Goal: Transaction & Acquisition: Purchase product/service

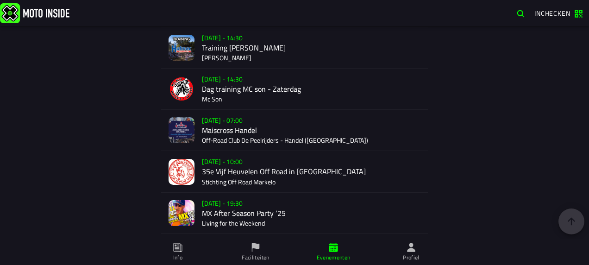
scroll to position [1819, 0]
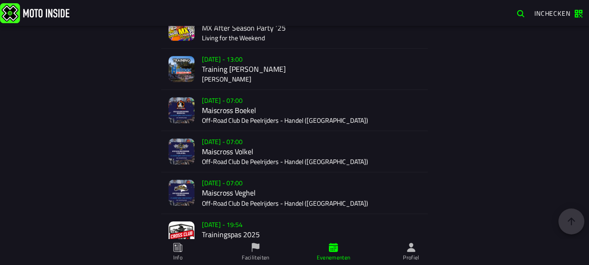
click at [231, 105] on div "[DATE] - 07:00 Maiscross Boekel Off-Road Club De Peelrijders - Handel ([GEOGRAP…" at bounding box center [311, 110] width 218 height 41
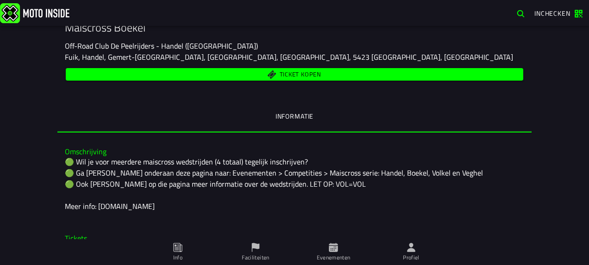
scroll to position [46, 0]
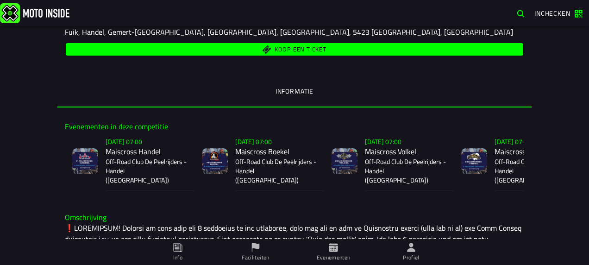
scroll to position [185, 0]
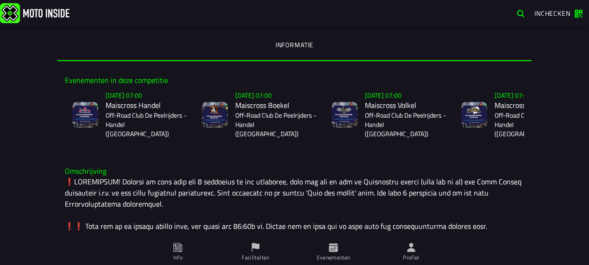
click at [252, 115] on p "Off-Road Club De Peelrijders - Handel (NB)" at bounding box center [275, 125] width 81 height 28
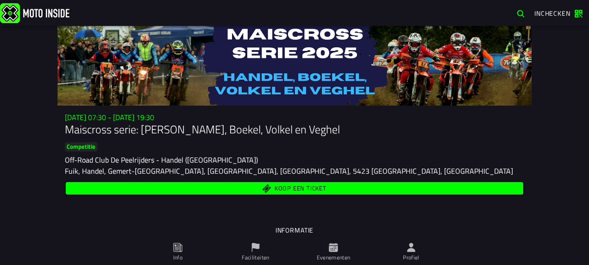
click at [301, 186] on span "Koop een ticket" at bounding box center [300, 188] width 52 height 6
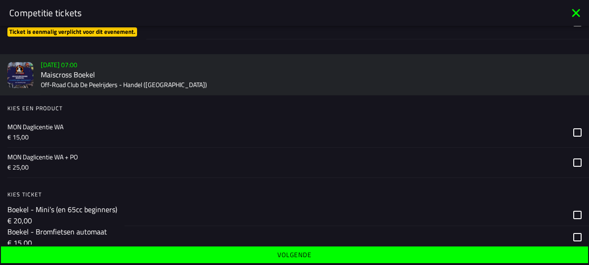
scroll to position [509, 0]
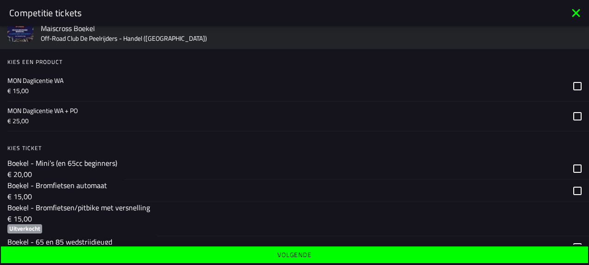
click at [573, 90] on icon at bounding box center [577, 86] width 8 height 8
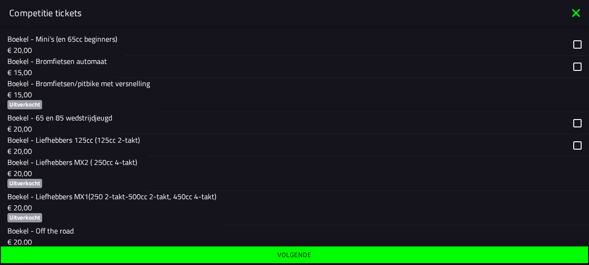
scroll to position [648, 0]
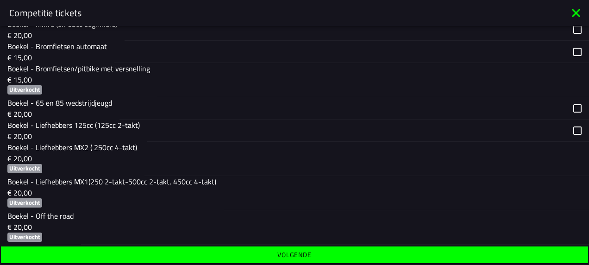
click at [569, 129] on div "button" at bounding box center [367, 130] width 441 height 22
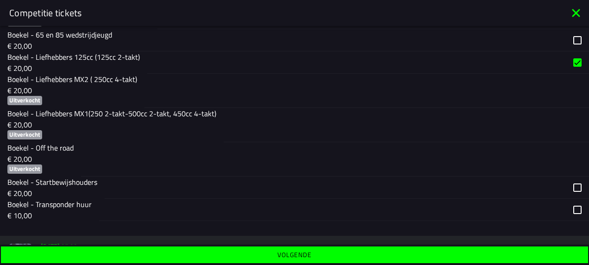
scroll to position [740, 0]
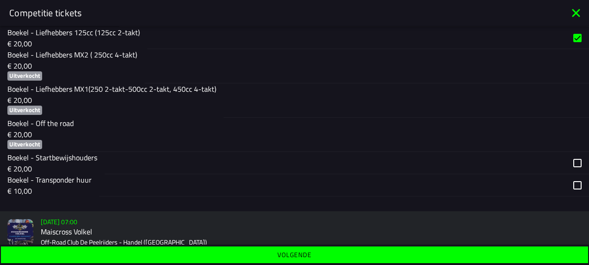
click at [572, 164] on div "button" at bounding box center [347, 163] width 484 height 22
click at [572, 182] on div "button" at bounding box center [344, 185] width 490 height 22
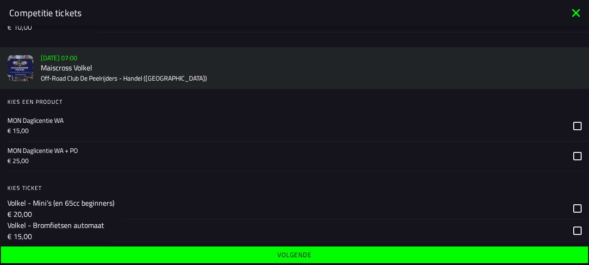
scroll to position [926, 0]
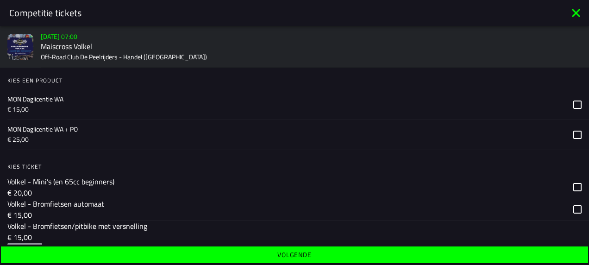
click at [573, 104] on icon at bounding box center [577, 104] width 8 height 8
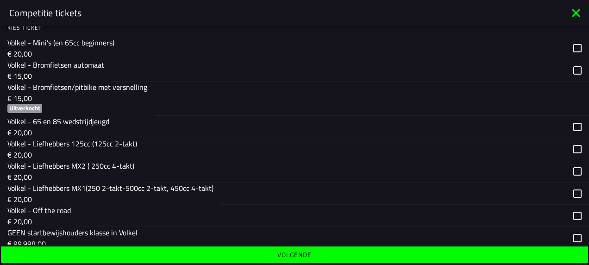
scroll to position [1111, 0]
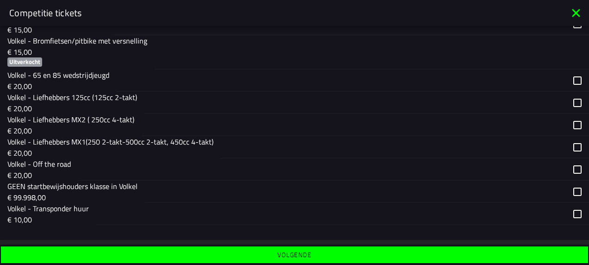
click at [567, 103] on div "button" at bounding box center [366, 103] width 444 height 22
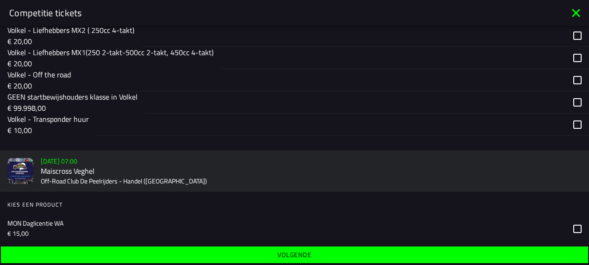
scroll to position [1203, 0]
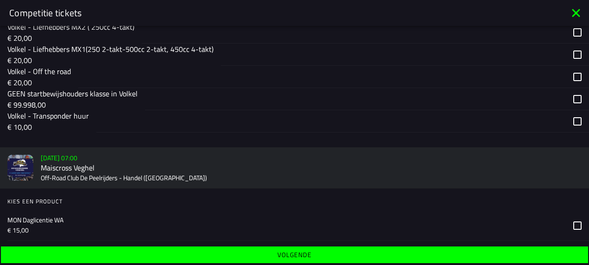
click at [569, 121] on div "button" at bounding box center [342, 121] width 492 height 22
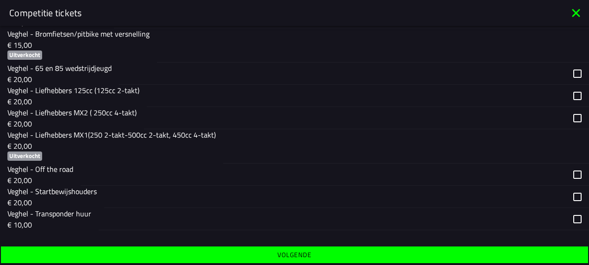
scroll to position [1519, 0]
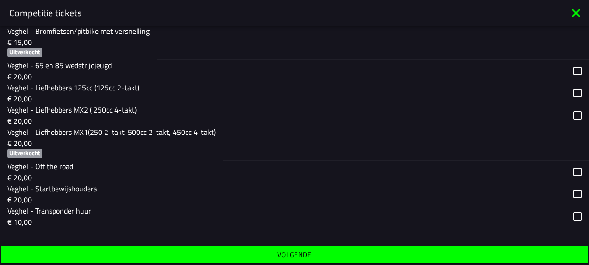
click at [0, 0] on slot "Volgende" at bounding box center [0, 0] width 0 height 0
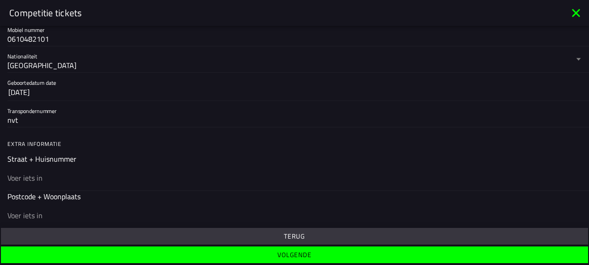
scroll to position [231, 0]
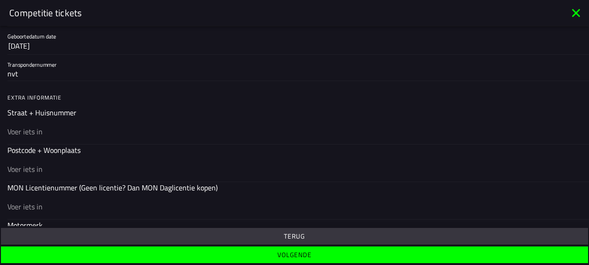
click at [65, 127] on input "text" at bounding box center [294, 131] width 574 height 11
type input "Boekelsedijk 14"
click at [19, 161] on div at bounding box center [294, 168] width 574 height 26
click at [19, 163] on input "text" at bounding box center [294, 168] width 574 height 11
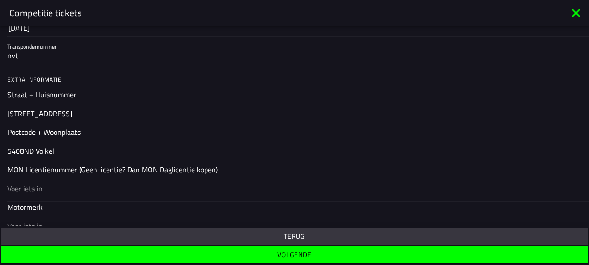
scroll to position [278, 0]
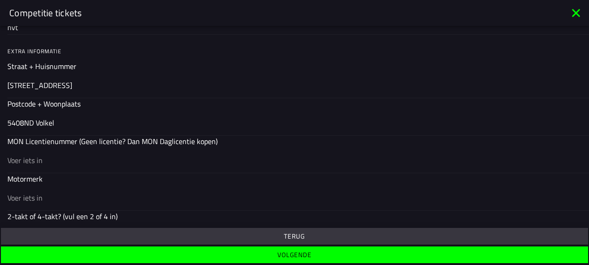
type input "5408ND Volkel"
click at [52, 161] on input "text" at bounding box center [294, 160] width 574 height 11
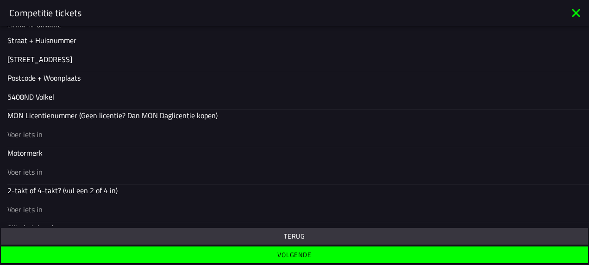
scroll to position [324, 0]
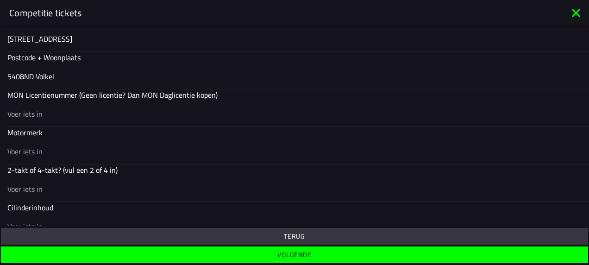
click at [19, 152] on input "text" at bounding box center [294, 151] width 574 height 11
type input "KTM"
click at [37, 189] on input "text" at bounding box center [294, 188] width 574 height 11
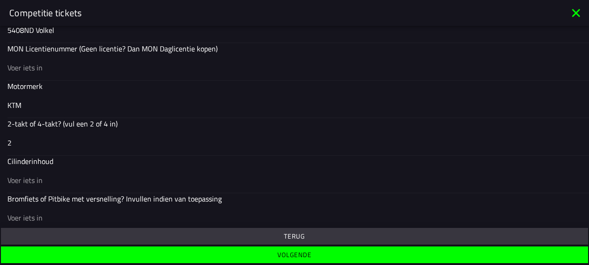
type input "2"
click at [54, 174] on input "text" at bounding box center [294, 179] width 574 height 11
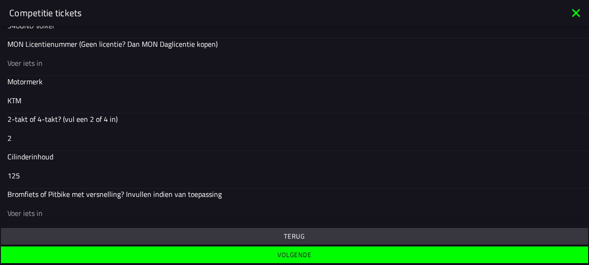
scroll to position [376, 0]
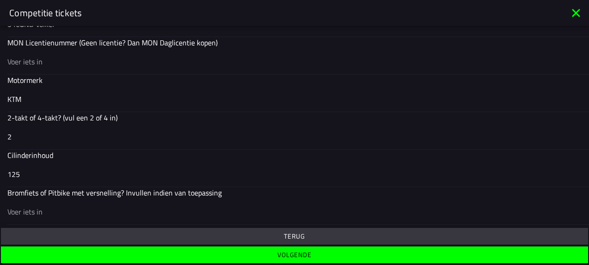
type input "125"
click at [311, 256] on span "Volgende" at bounding box center [294, 254] width 572 height 6
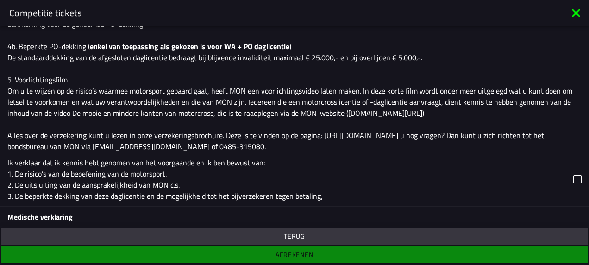
scroll to position [278, 0]
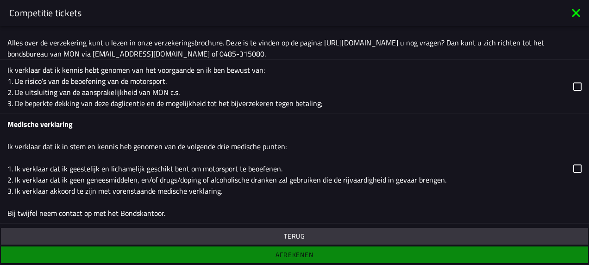
click at [573, 88] on icon at bounding box center [577, 86] width 8 height 8
click at [573, 170] on icon at bounding box center [577, 168] width 8 height 8
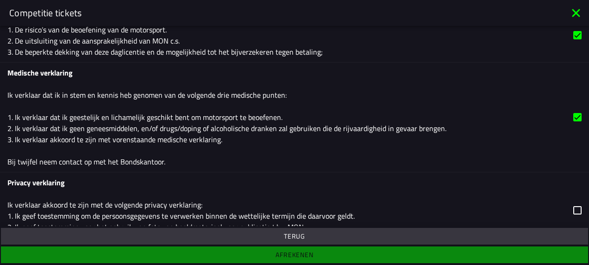
scroll to position [354, 0]
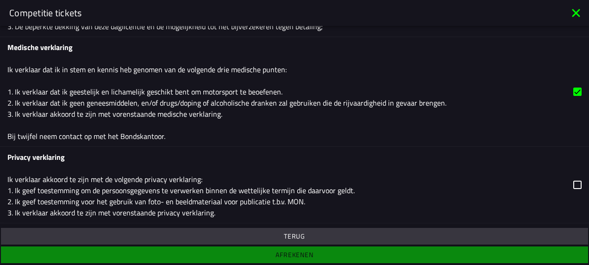
click at [573, 185] on icon at bounding box center [577, 184] width 8 height 8
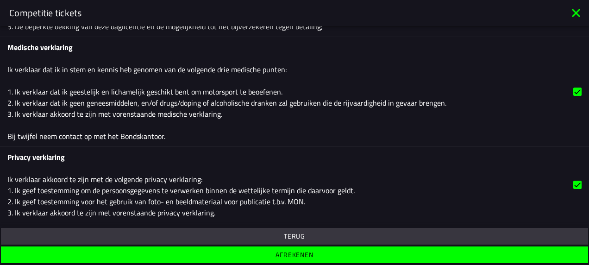
click at [0, 0] on slot "Afrekenen" at bounding box center [0, 0] width 0 height 0
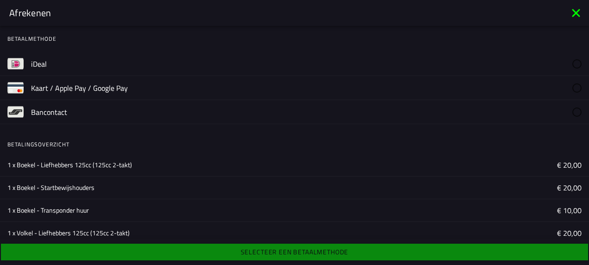
click at [111, 68] on label "iDeal" at bounding box center [306, 64] width 550 height 24
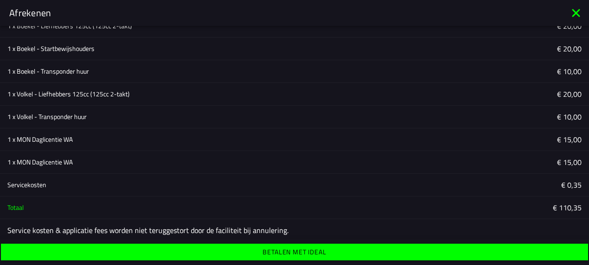
scroll to position [143, 0]
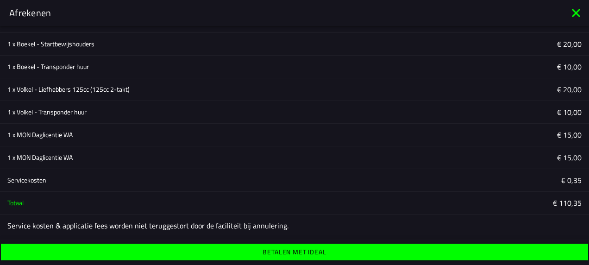
click at [311, 253] on ion-label "Betalen met iDeal" at bounding box center [293, 252] width 63 height 6
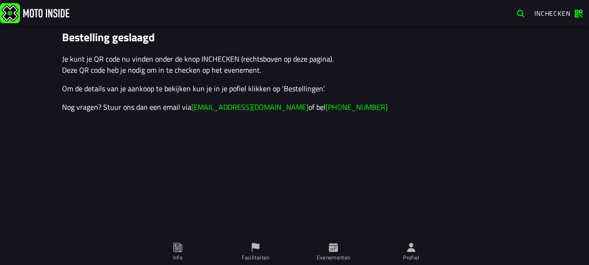
click at [551, 16] on span "Inchecken" at bounding box center [552, 13] width 36 height 10
